Goal: Entertainment & Leisure: Consume media (video, audio)

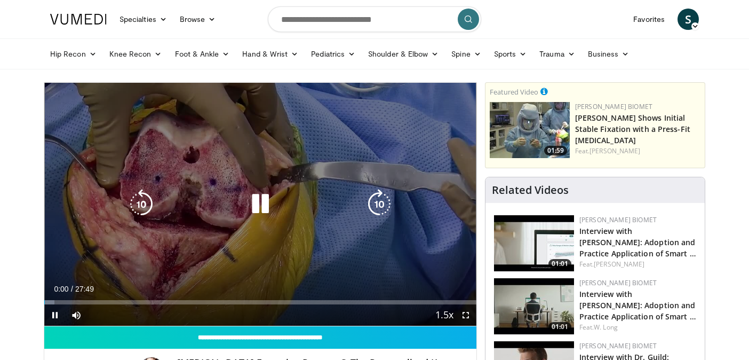
click at [262, 220] on div "10 seconds Tap to unmute" at bounding box center [260, 204] width 432 height 243
click at [257, 209] on icon "Video Player" at bounding box center [261, 204] width 30 height 30
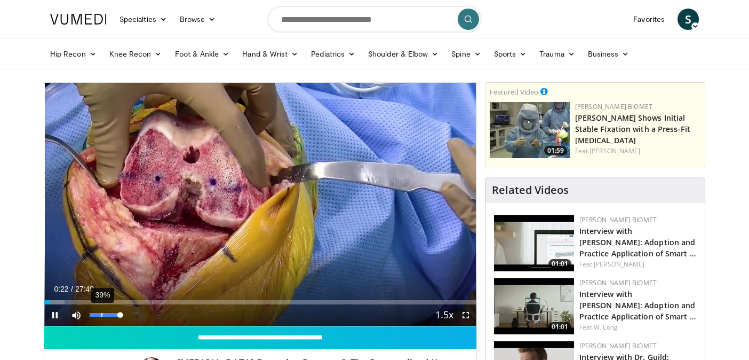
click at [101, 313] on div "39%" at bounding box center [105, 315] width 30 height 4
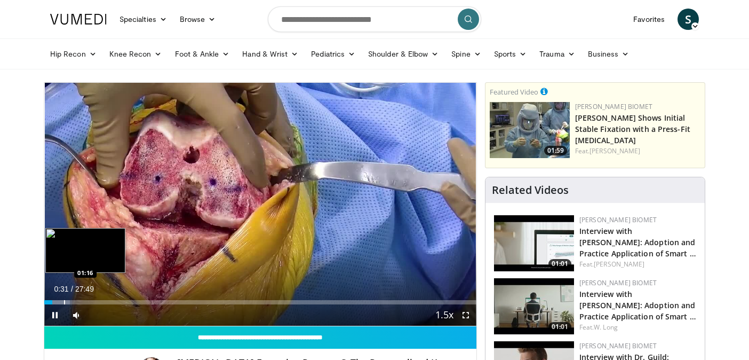
click at [64, 303] on div "Progress Bar" at bounding box center [64, 302] width 1 height 4
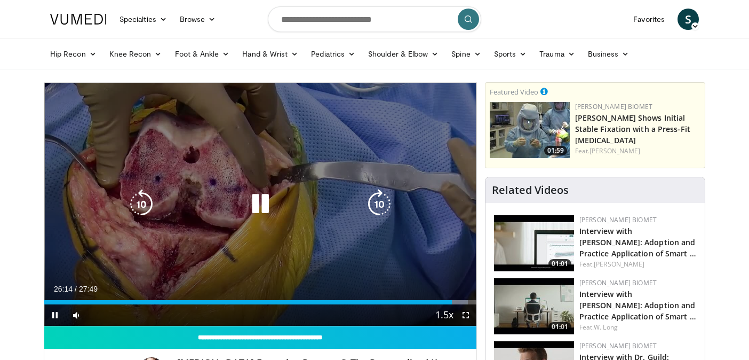
click at [206, 162] on div "10 seconds Tap to unmute" at bounding box center [260, 204] width 432 height 243
